Goal: Navigation & Orientation: Find specific page/section

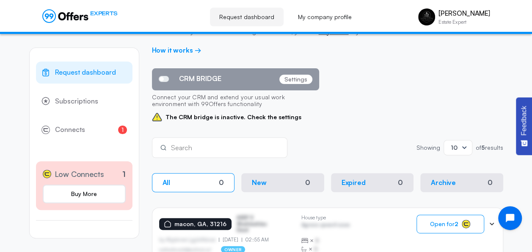
scroll to position [53, 0]
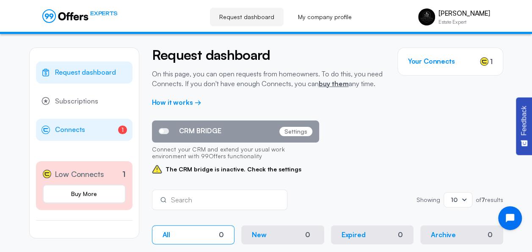
click at [108, 132] on link "1 Connects 1" at bounding box center [84, 130] width 97 height 22
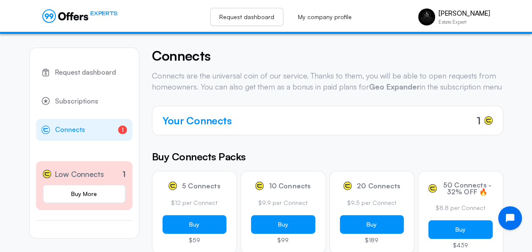
click at [263, 14] on link "Request dashboard" at bounding box center [247, 17] width 74 height 19
